Goal: Transaction & Acquisition: Purchase product/service

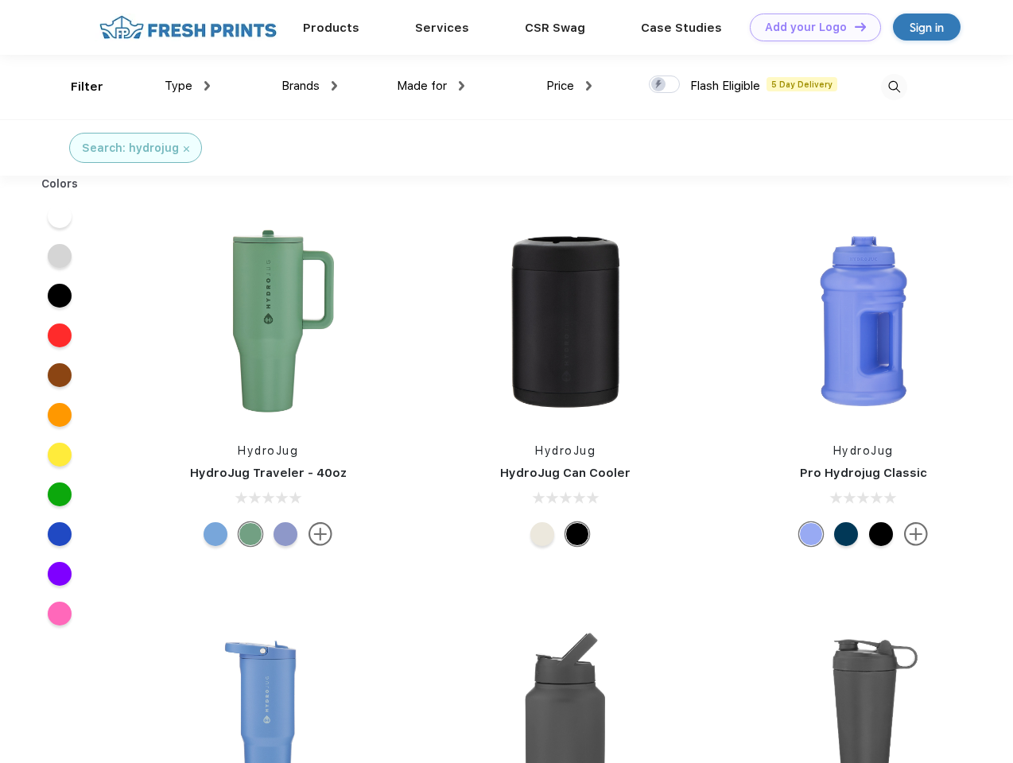
click at [809, 27] on link "Add your Logo Design Tool" at bounding box center [815, 28] width 131 height 28
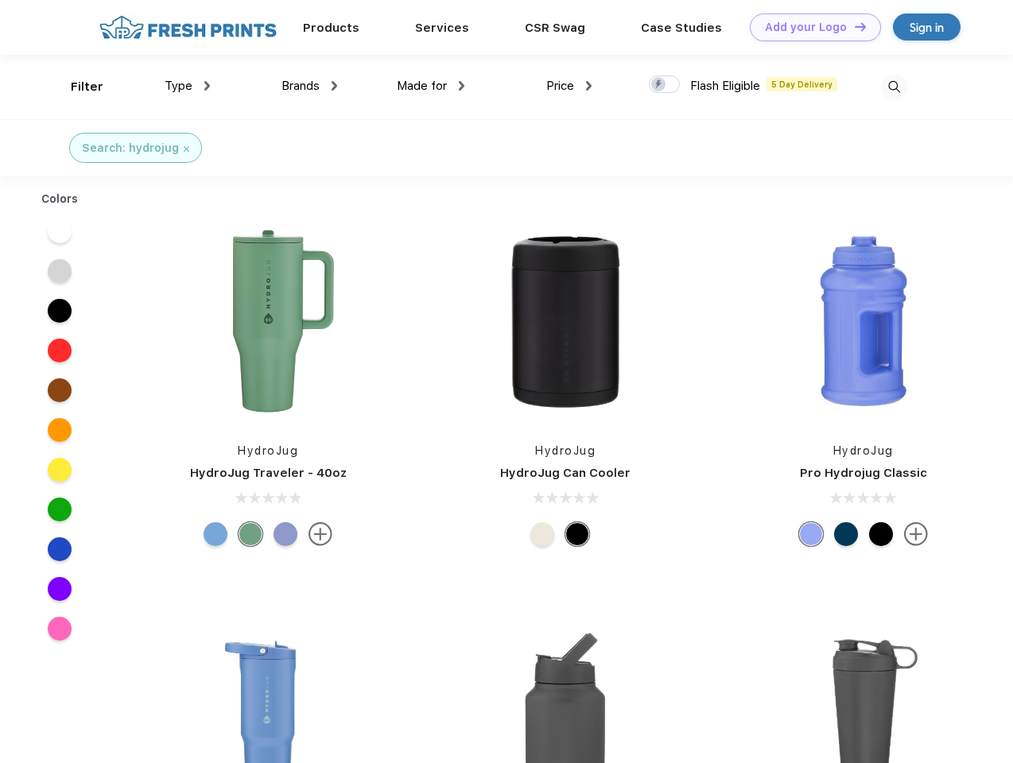
click at [0, 0] on div "Design Tool" at bounding box center [0, 0] width 0 height 0
click at [853, 26] on link "Add your Logo Design Tool" at bounding box center [815, 28] width 131 height 28
click at [76, 87] on div "Filter" at bounding box center [87, 87] width 33 height 18
click at [188, 86] on span "Type" at bounding box center [179, 86] width 28 height 14
click at [309, 86] on span "Brands" at bounding box center [300, 86] width 38 height 14
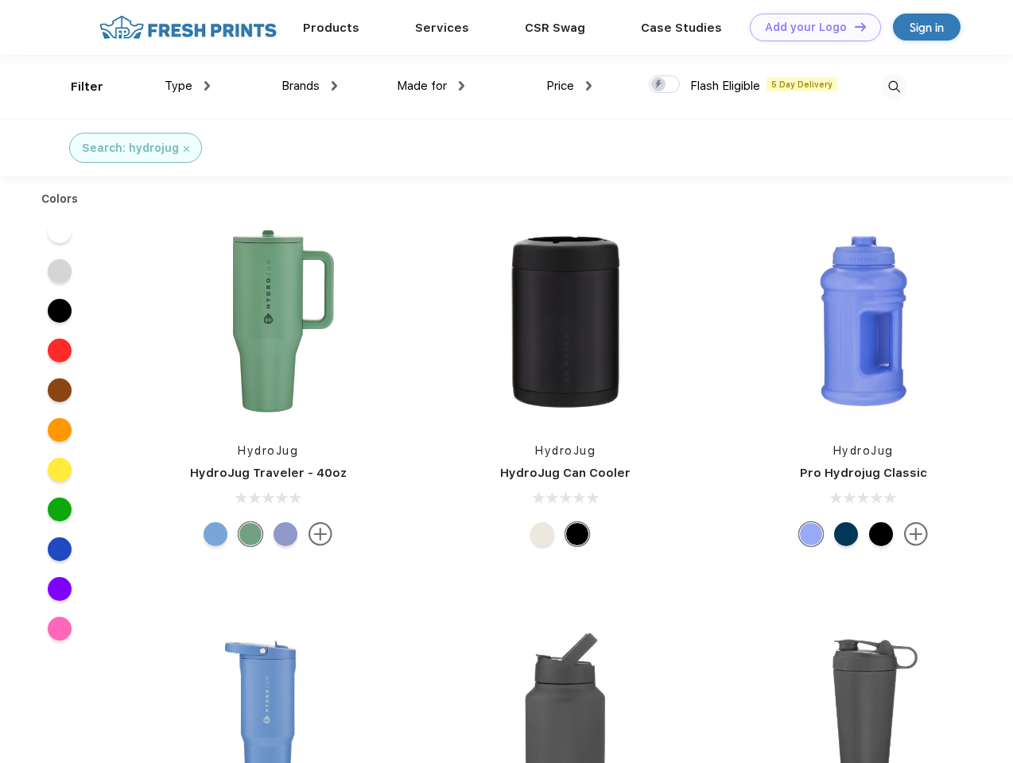
click at [431, 86] on span "Made for" at bounding box center [422, 86] width 50 height 14
click at [569, 86] on span "Price" at bounding box center [560, 86] width 28 height 14
click at [665, 85] on div at bounding box center [664, 84] width 31 height 17
click at [659, 85] on input "checkbox" at bounding box center [654, 80] width 10 height 10
click at [893, 87] on img at bounding box center [894, 87] width 26 height 26
